Goal: Transaction & Acquisition: Purchase product/service

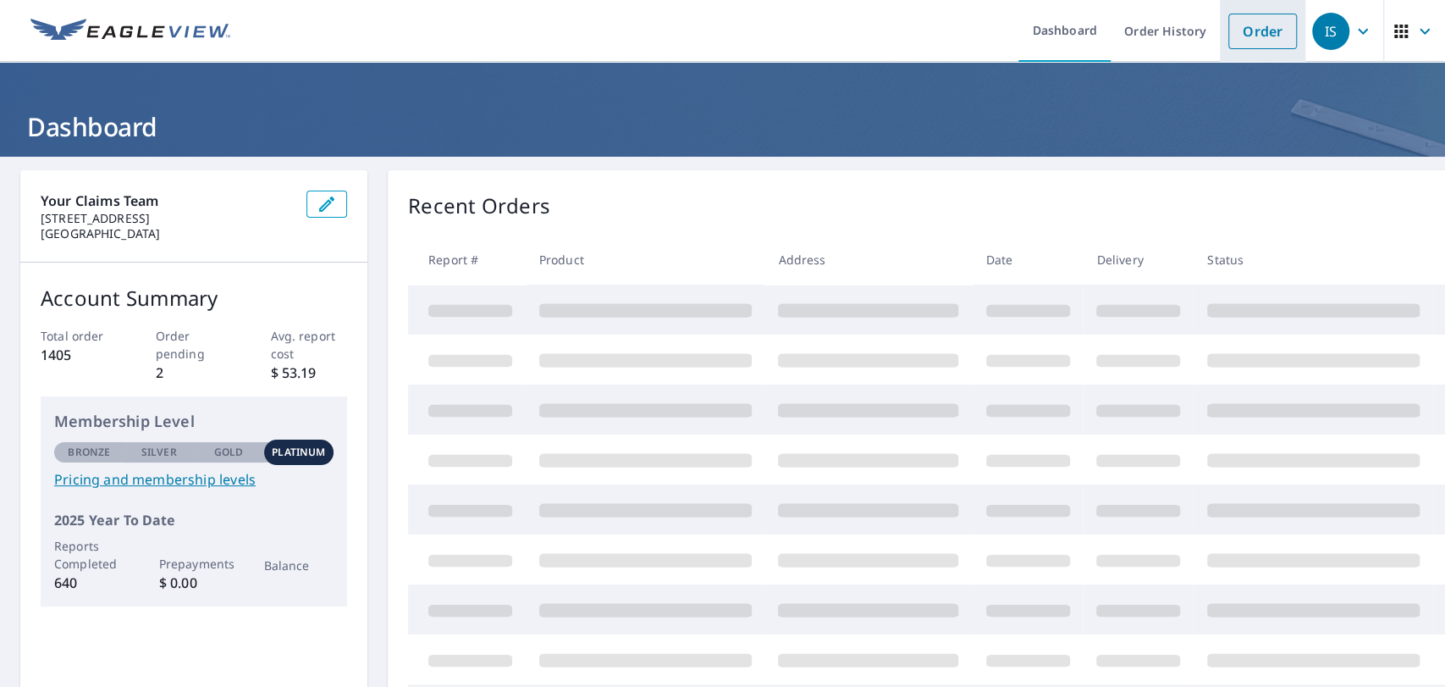
click at [1232, 36] on link "Order" at bounding box center [1262, 32] width 69 height 36
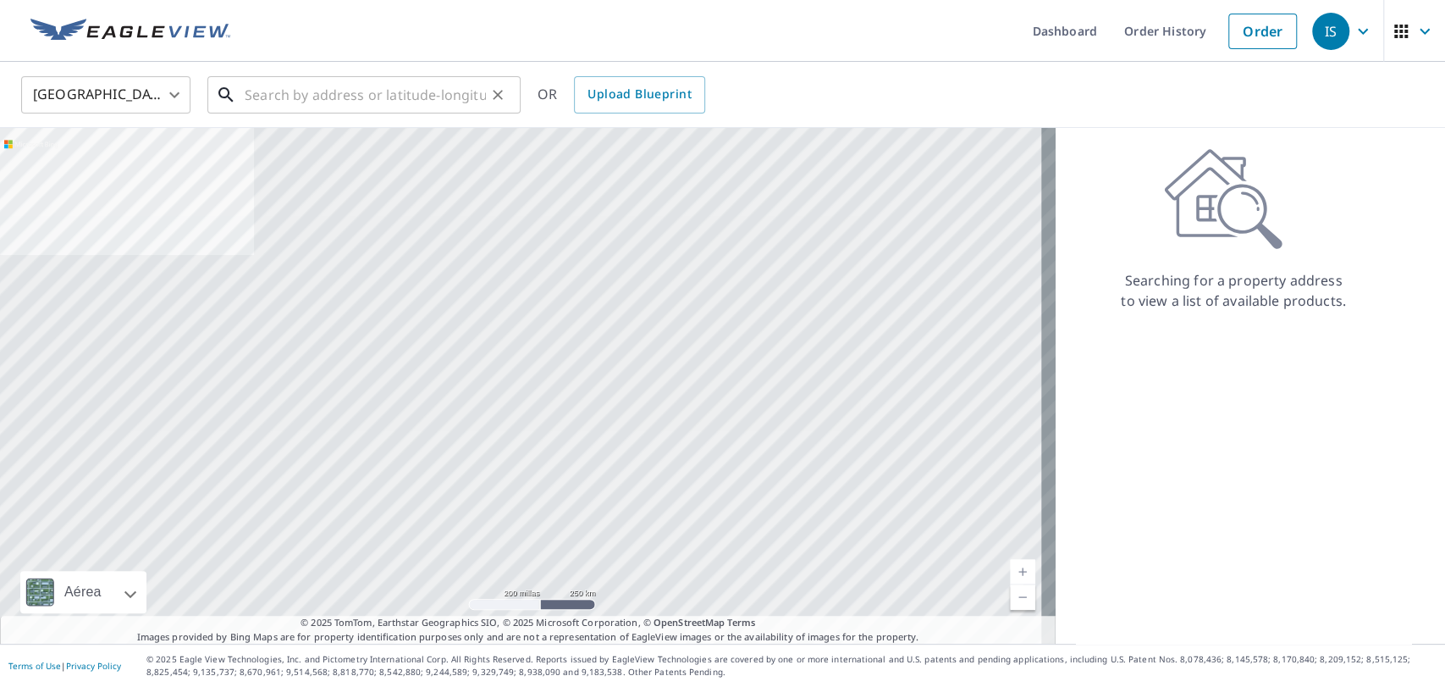
click at [289, 93] on input "text" at bounding box center [365, 94] width 241 height 47
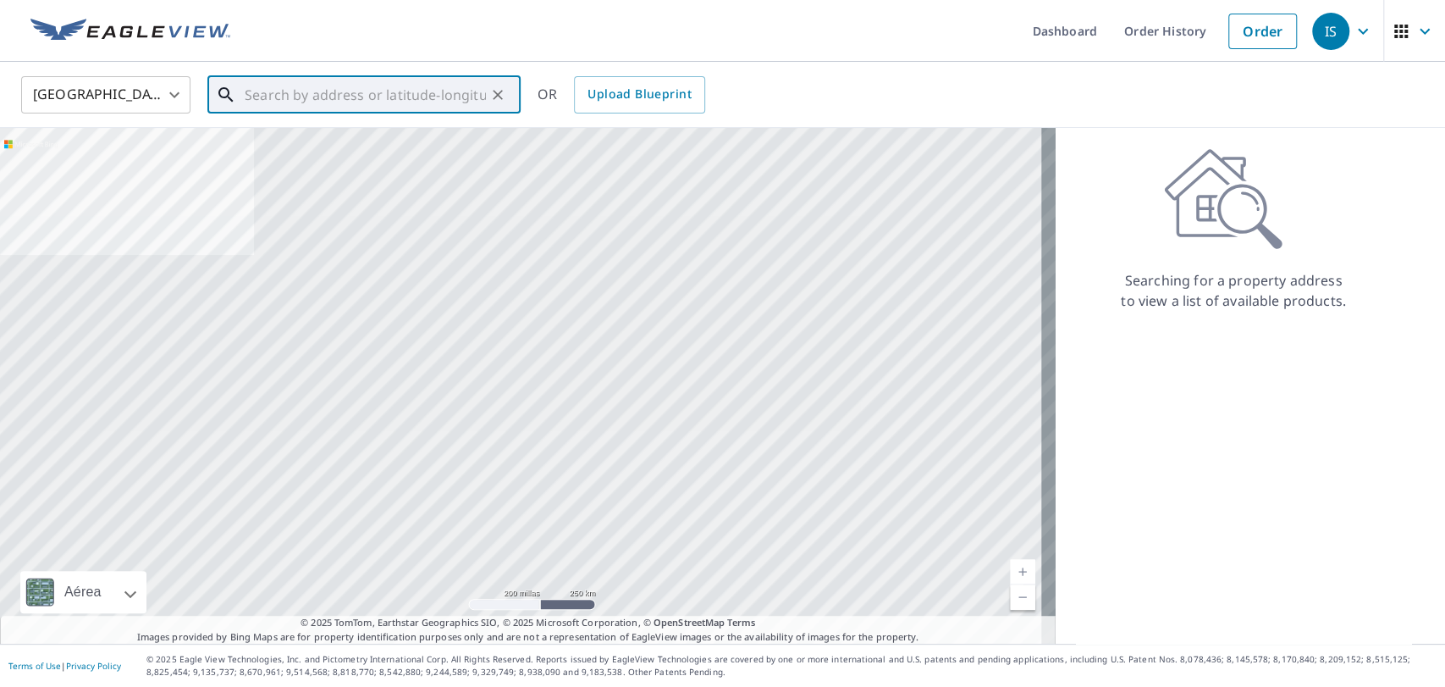
paste input "[STREET_ADDRESS][PERSON_NAME][PERSON_NAME][US_STATE]"
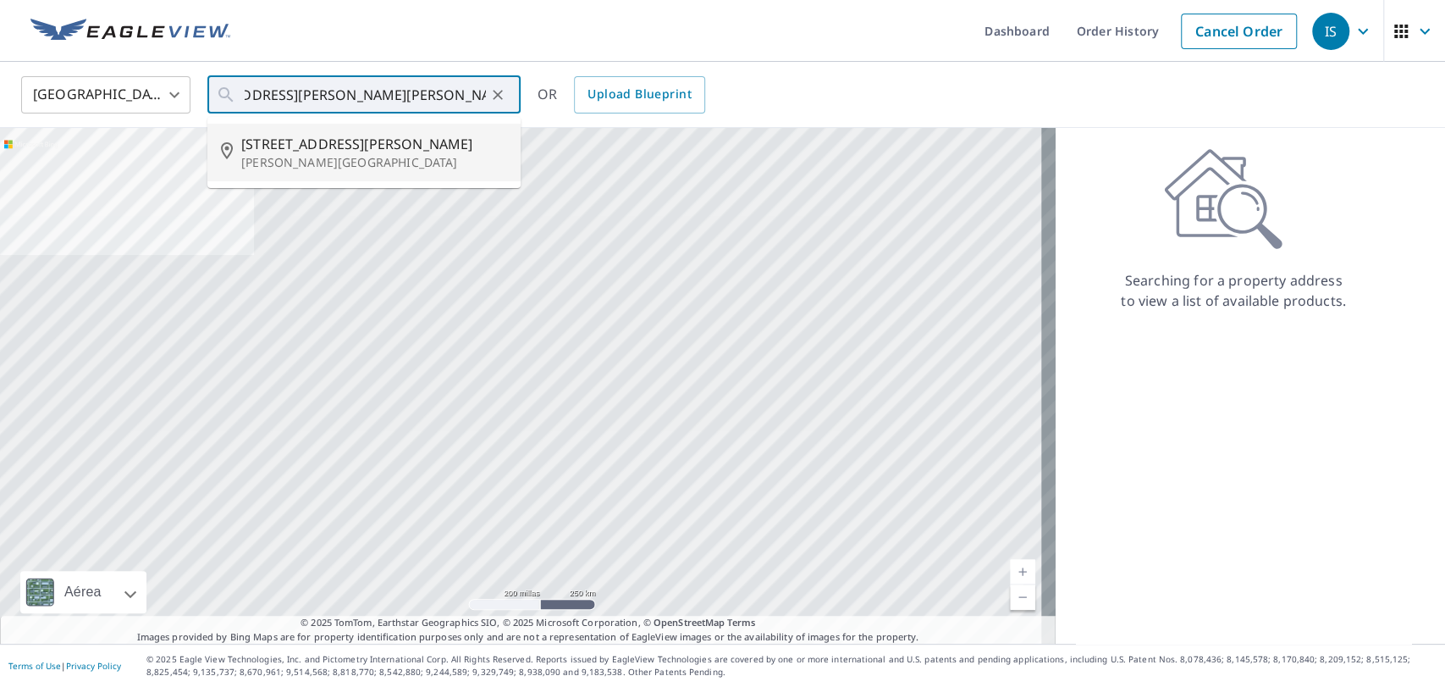
type input "[STREET_ADDRESS][PERSON_NAME][PERSON_NAME]"
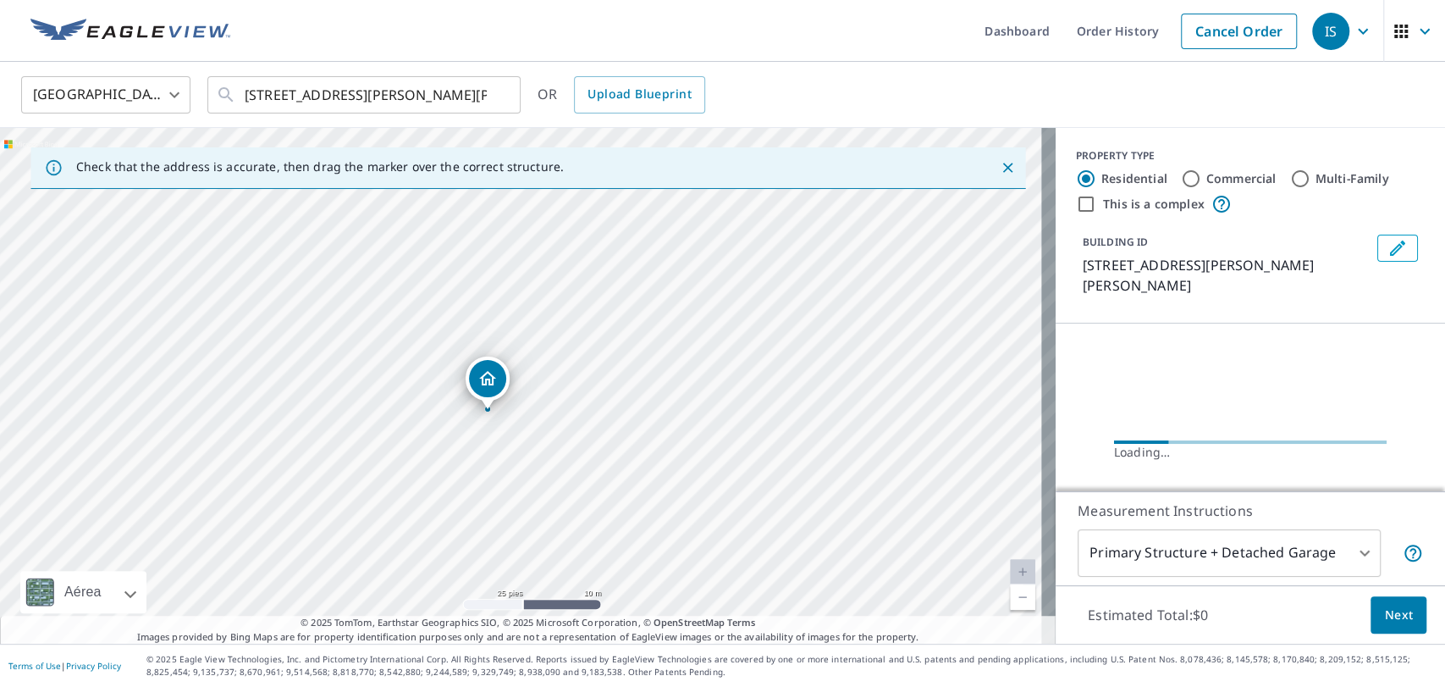
drag, startPoint x: 666, startPoint y: 327, endPoint x: 633, endPoint y: 353, distance: 42.2
click at [633, 353] on div "[STREET_ADDRESS][PERSON_NAME][PERSON_NAME]" at bounding box center [528, 386] width 1056 height 516
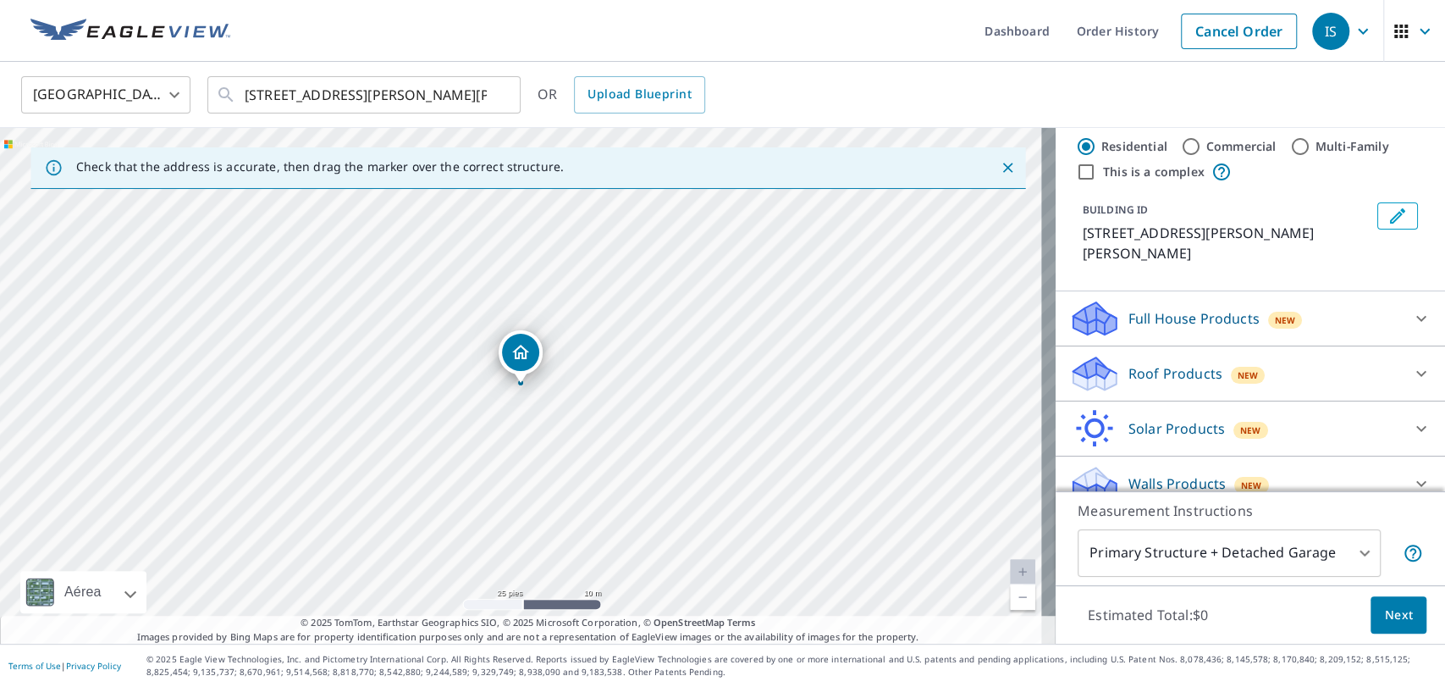
click at [1112, 464] on div "Walls Products New" at bounding box center [1235, 484] width 332 height 40
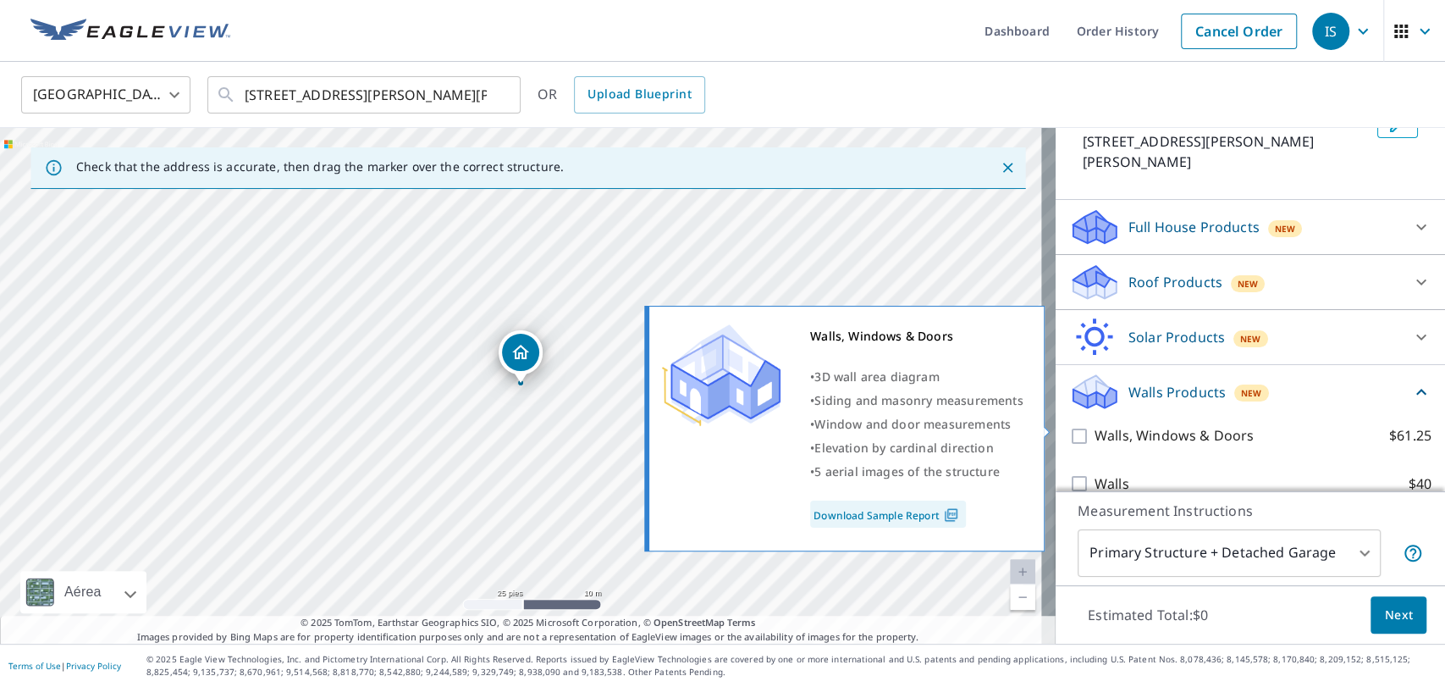
scroll to position [127, 0]
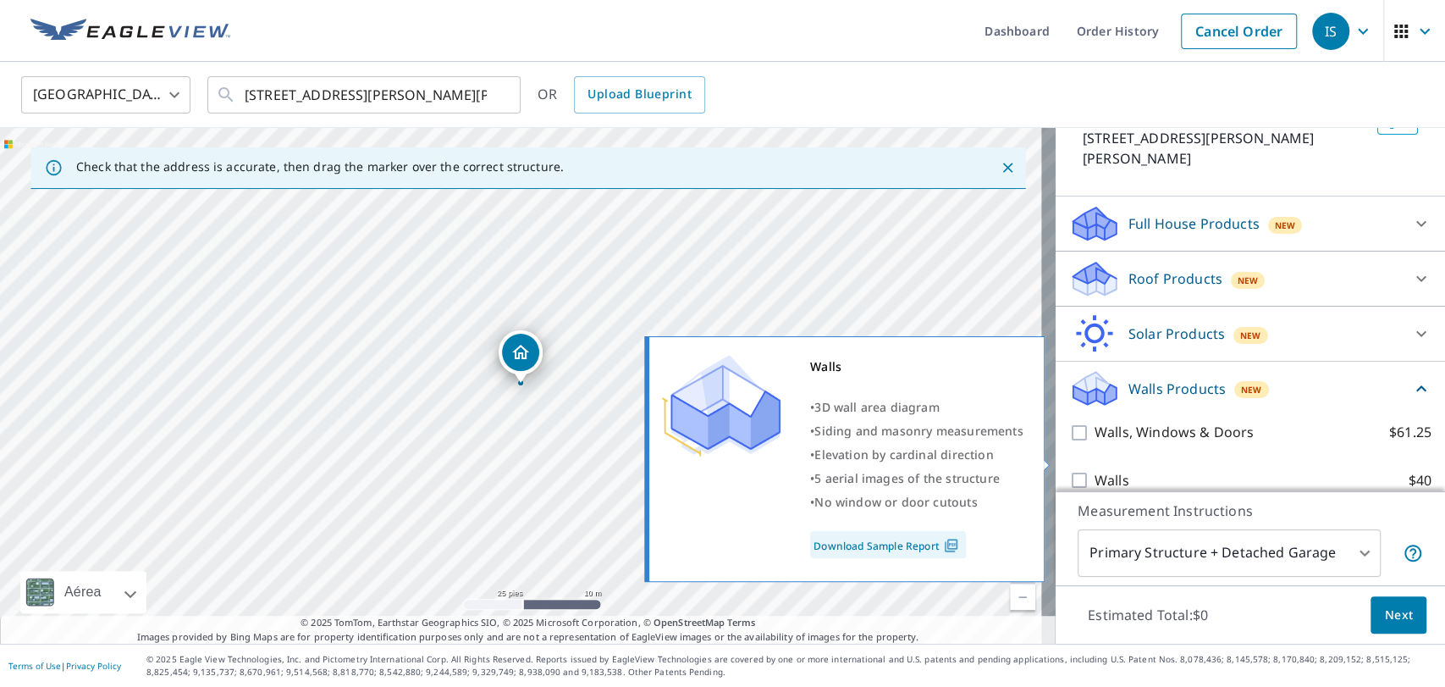
click at [1069, 470] on input "Walls $40" at bounding box center [1081, 480] width 25 height 20
checkbox input "true"
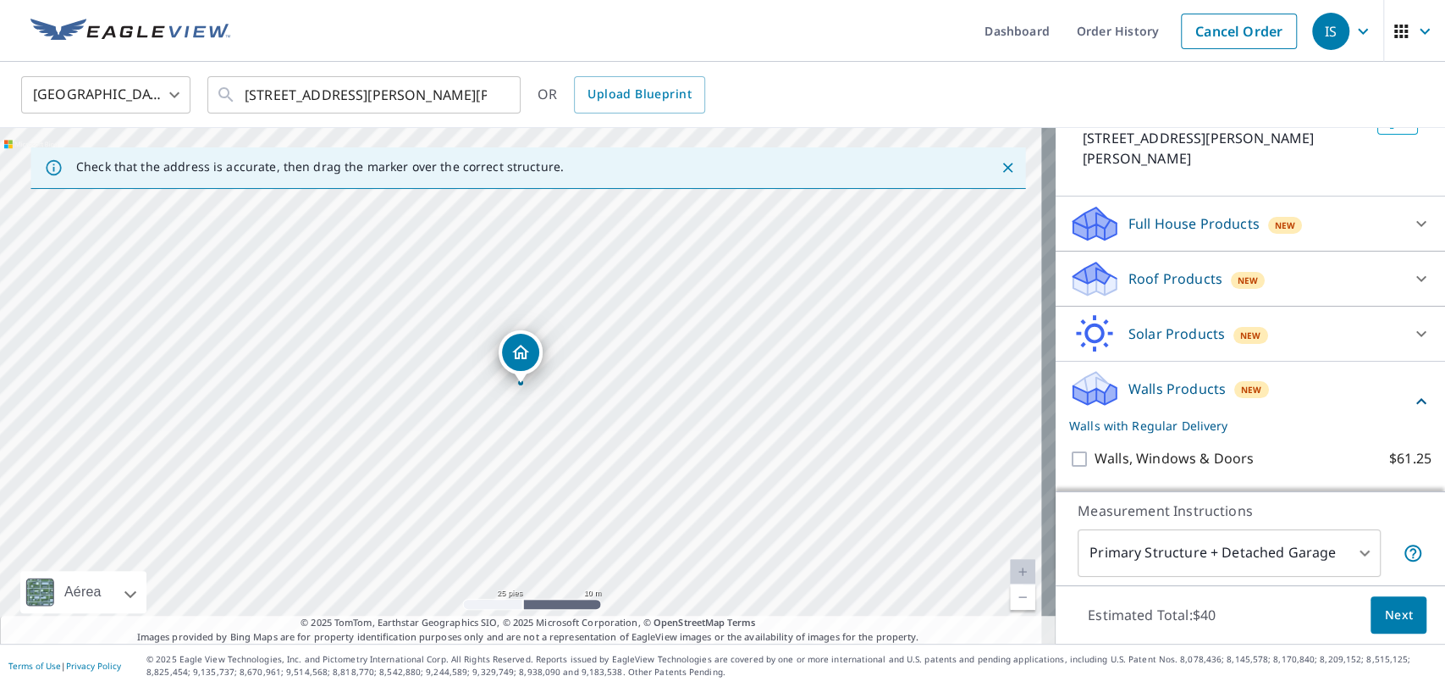
click at [1341, 558] on body "IS IS Dashboard Order History Cancel Order IS [GEOGRAPHIC_DATA] US ​ [STREET_AD…" at bounding box center [722, 343] width 1445 height 687
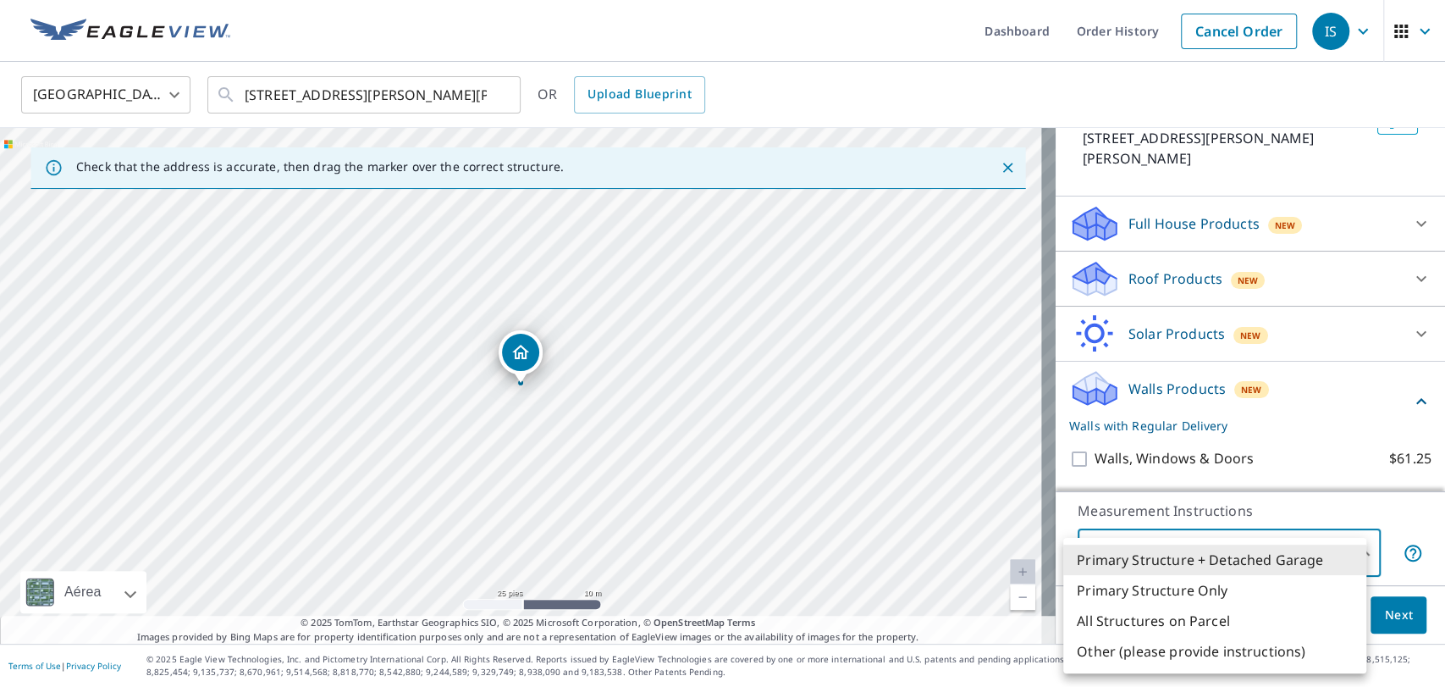
click at [1185, 614] on li "All Structures on Parcel" at bounding box center [1214, 620] width 303 height 30
type input "3"
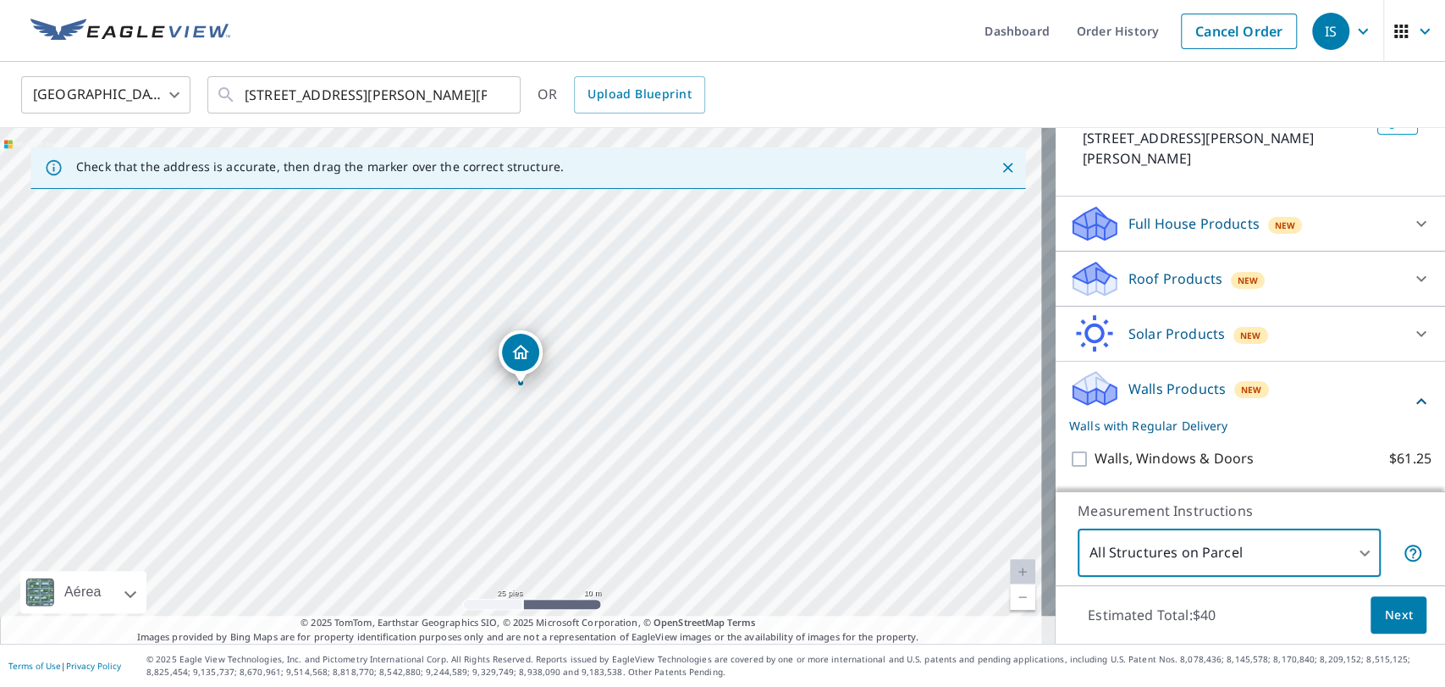
click at [1384, 619] on span "Next" at bounding box center [1398, 615] width 29 height 21
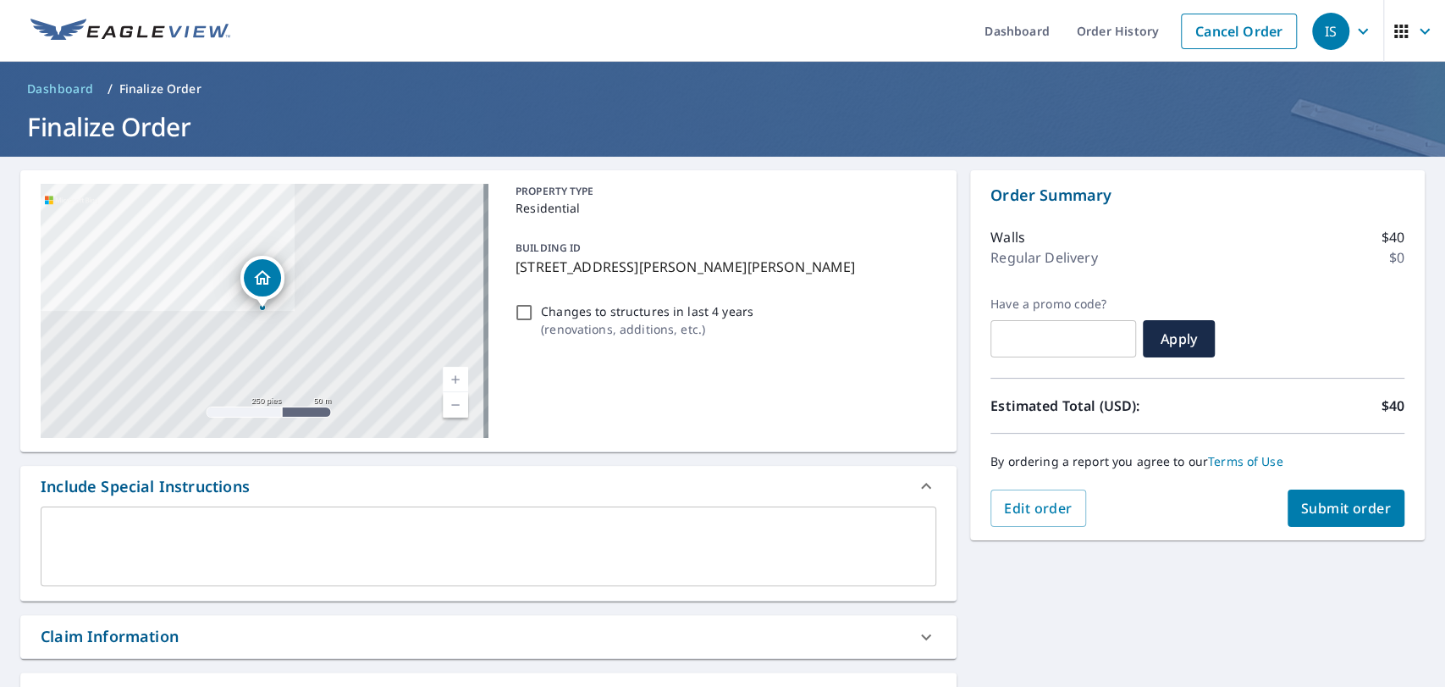
click at [257, 633] on div "Claim Information" at bounding box center [473, 636] width 865 height 23
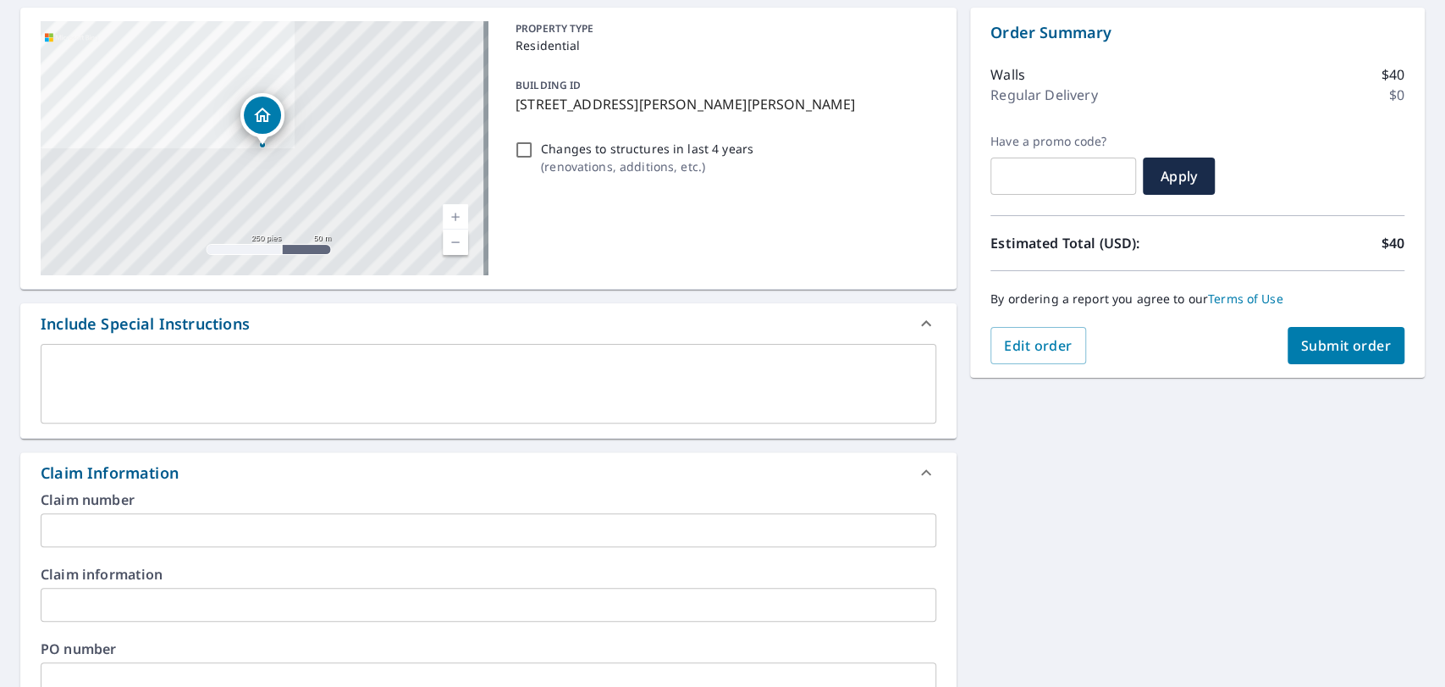
scroll to position [282, 0]
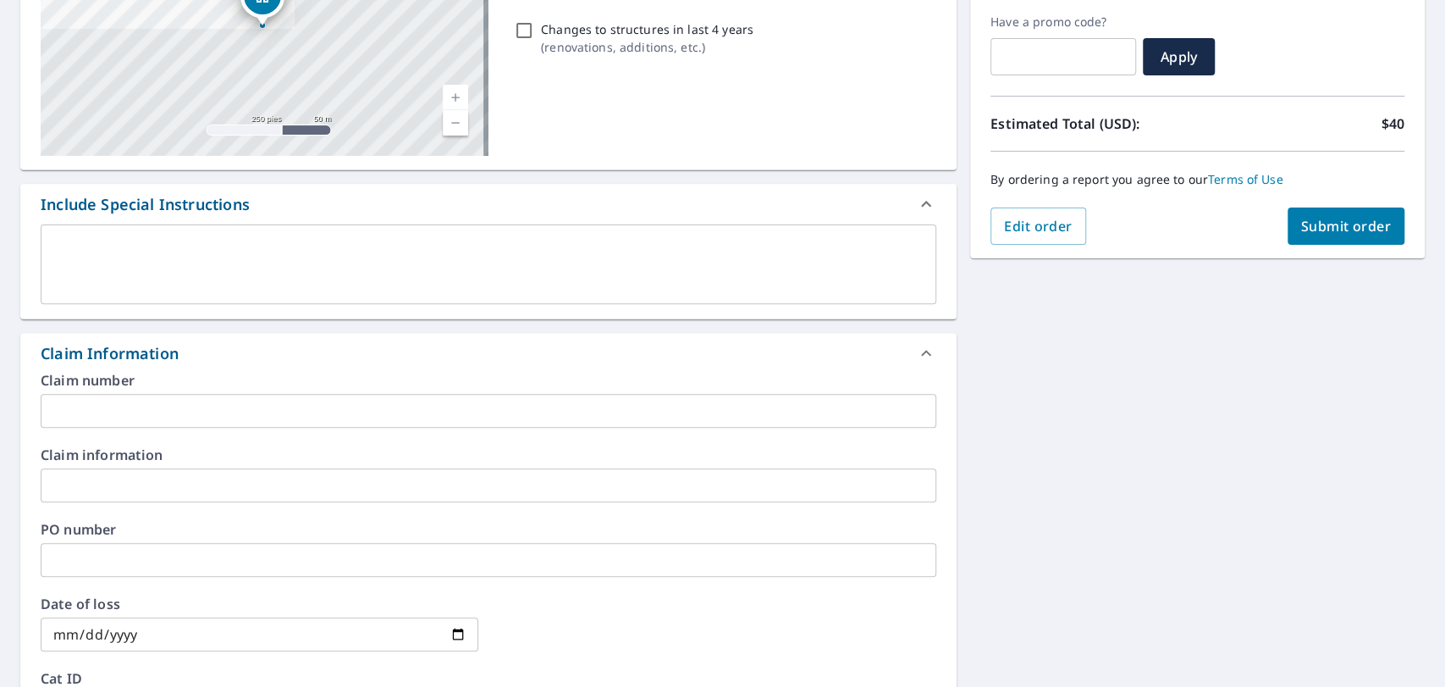
click at [153, 413] on input "text" at bounding box center [489, 411] width 896 height 34
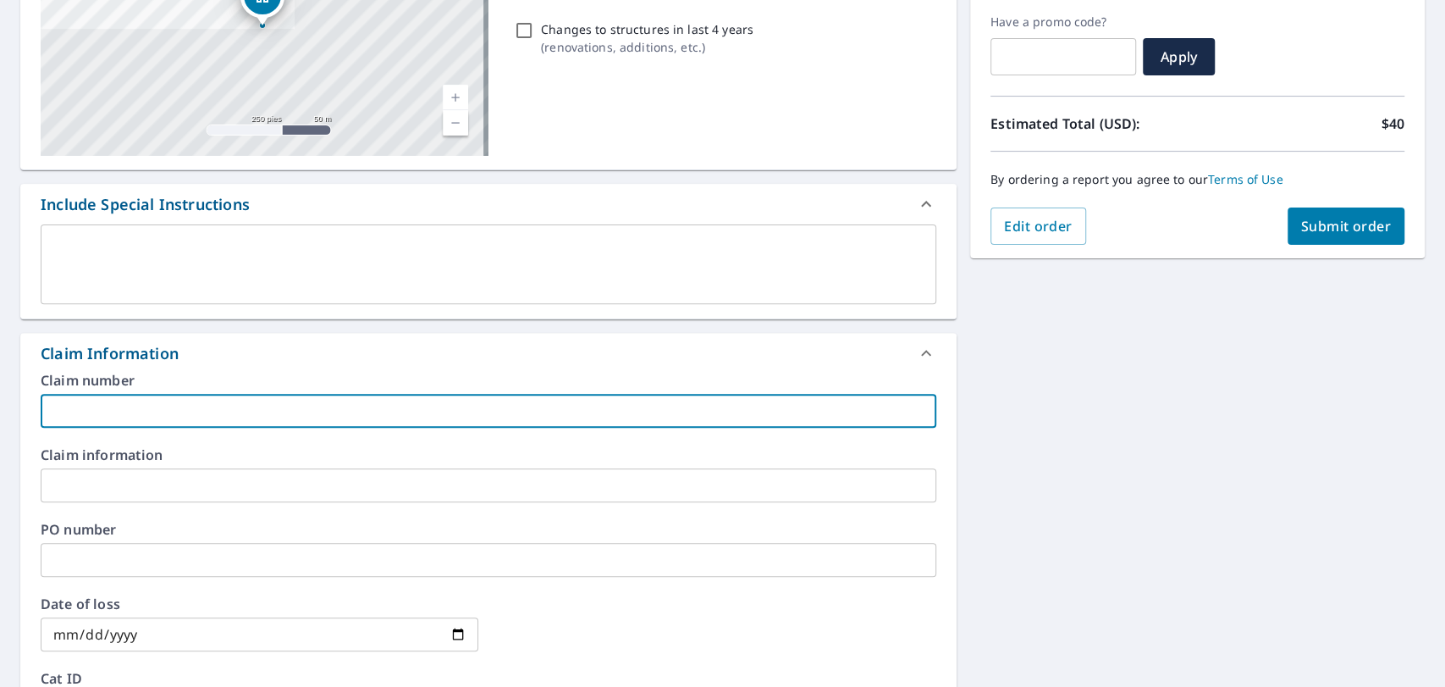
paste input "[PERSON_NAME]"
type input "[PERSON_NAME]"
click at [1315, 218] on span "Submit order" at bounding box center [1346, 226] width 91 height 19
